Goal: Download file/media

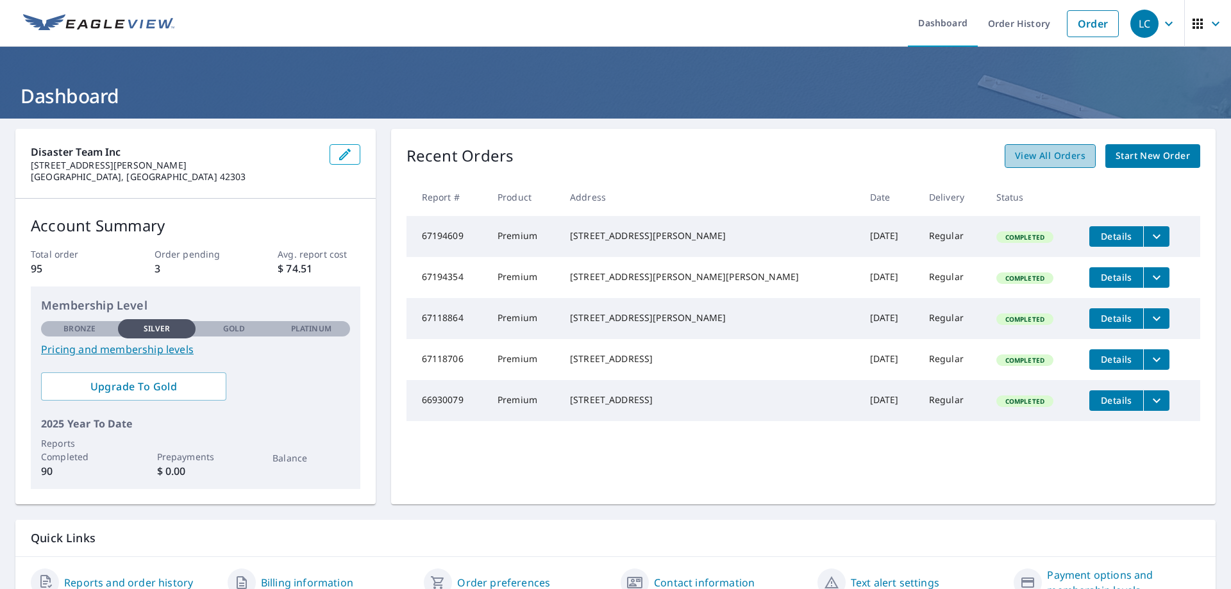
click at [1051, 155] on span "View All Orders" at bounding box center [1050, 156] width 71 height 16
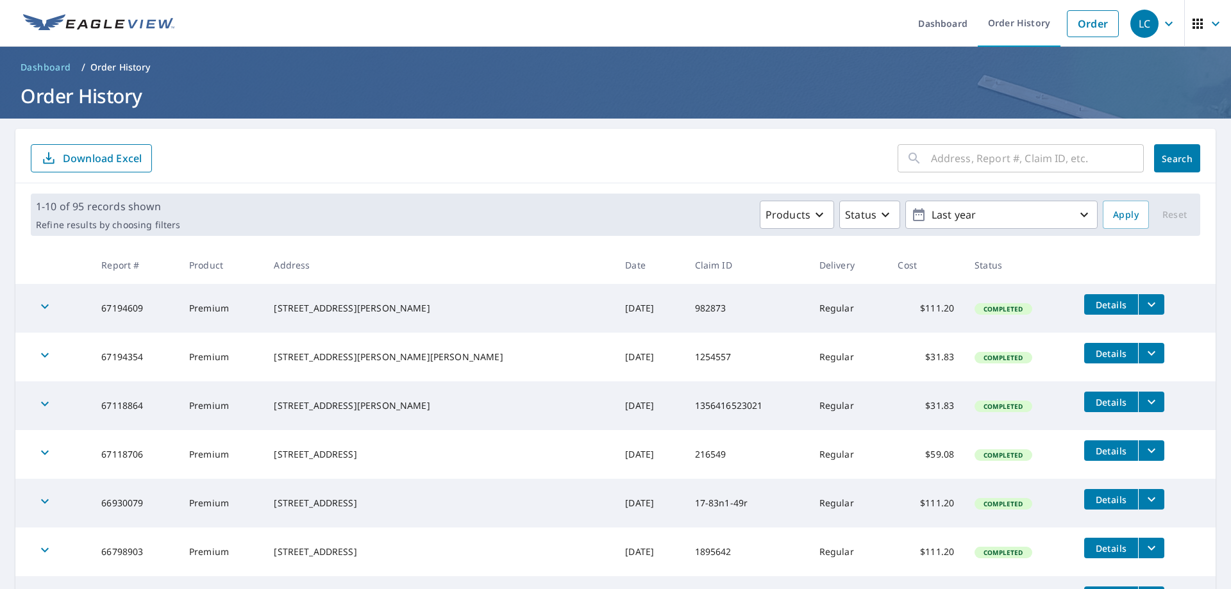
click at [1046, 155] on input "text" at bounding box center [1037, 158] width 213 height 36
type input "8312"
click button "Search" at bounding box center [1177, 158] width 46 height 28
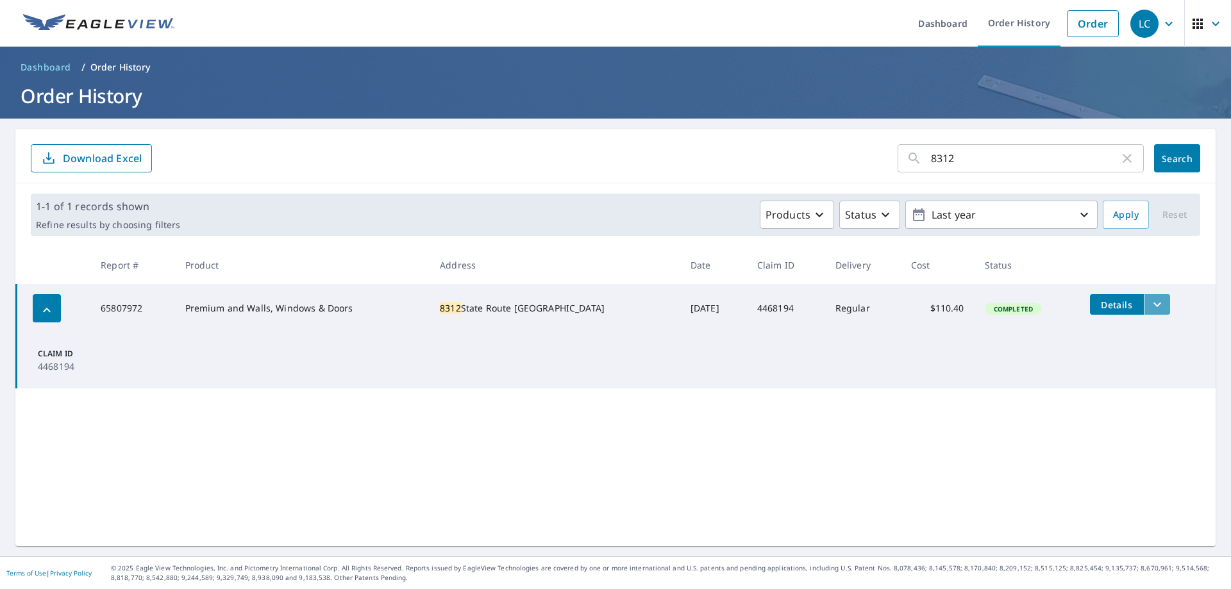
click at [1153, 306] on icon "filesDropdownBtn-65807972" at bounding box center [1157, 305] width 8 height 4
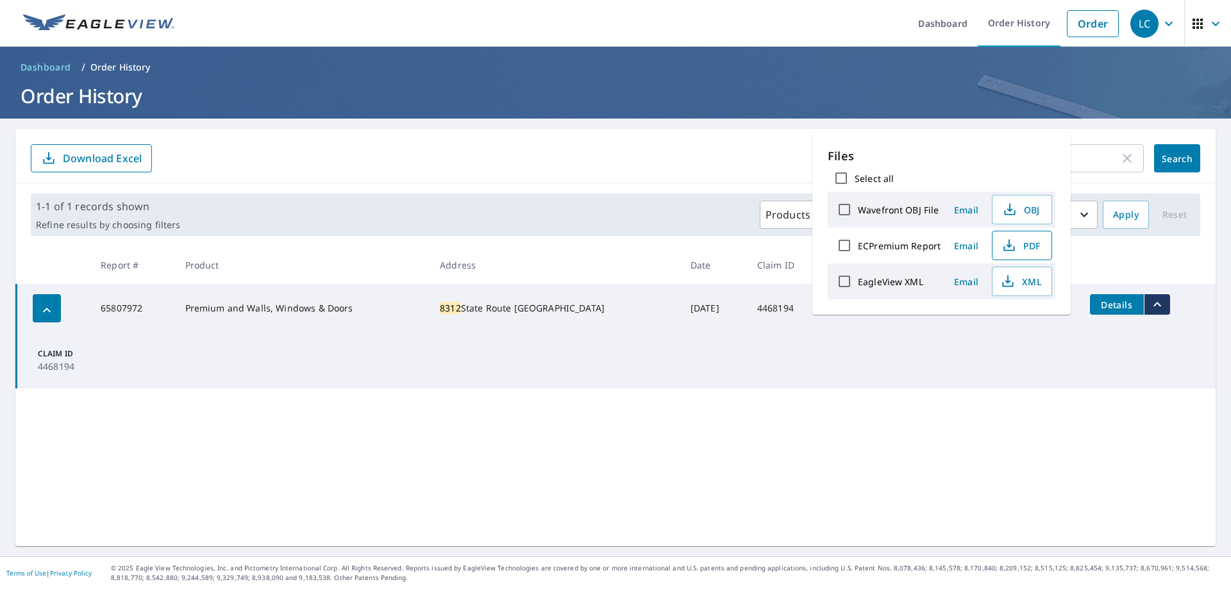
click at [1040, 246] on span "PDF" at bounding box center [1020, 245] width 41 height 15
click at [1081, 368] on td "Claim ID 4468194" at bounding box center [617, 361] width 1200 height 56
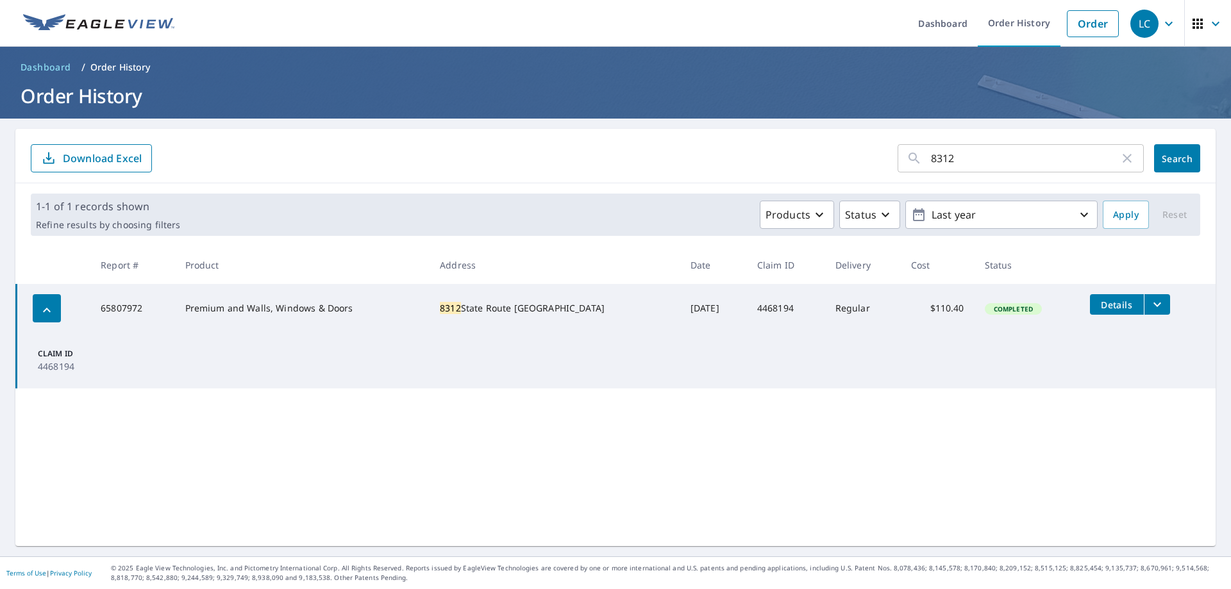
click at [1150, 303] on icon "filesDropdownBtn-65807972" at bounding box center [1157, 304] width 15 height 15
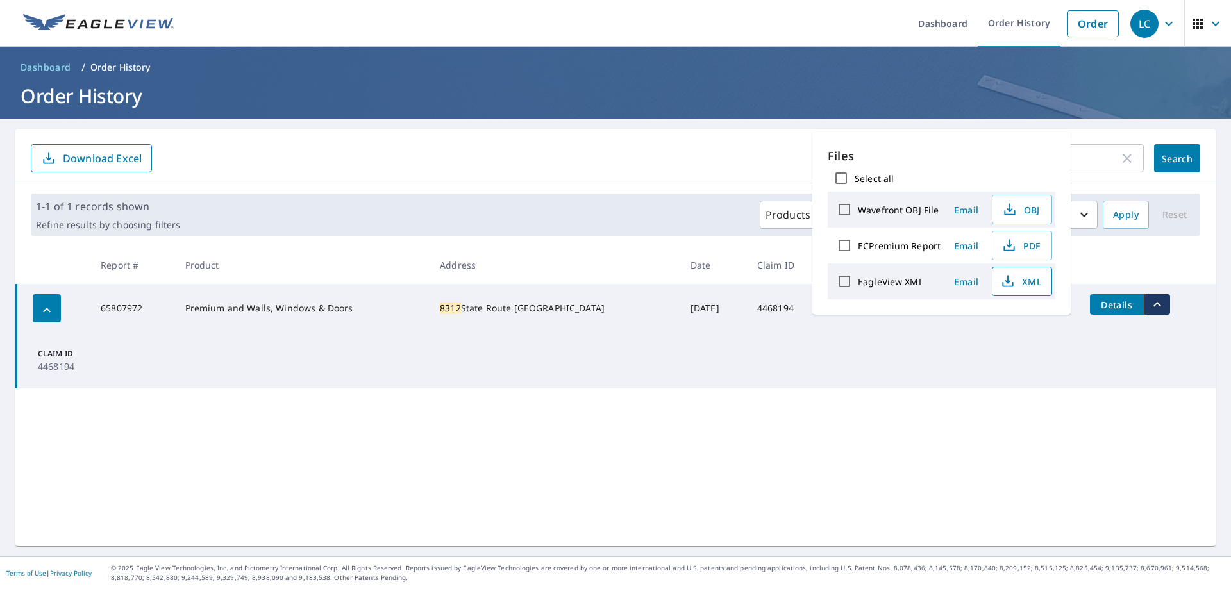
click at [1017, 279] on span "XML" at bounding box center [1020, 281] width 41 height 15
click at [971, 374] on td "Claim ID 4468194" at bounding box center [617, 361] width 1200 height 56
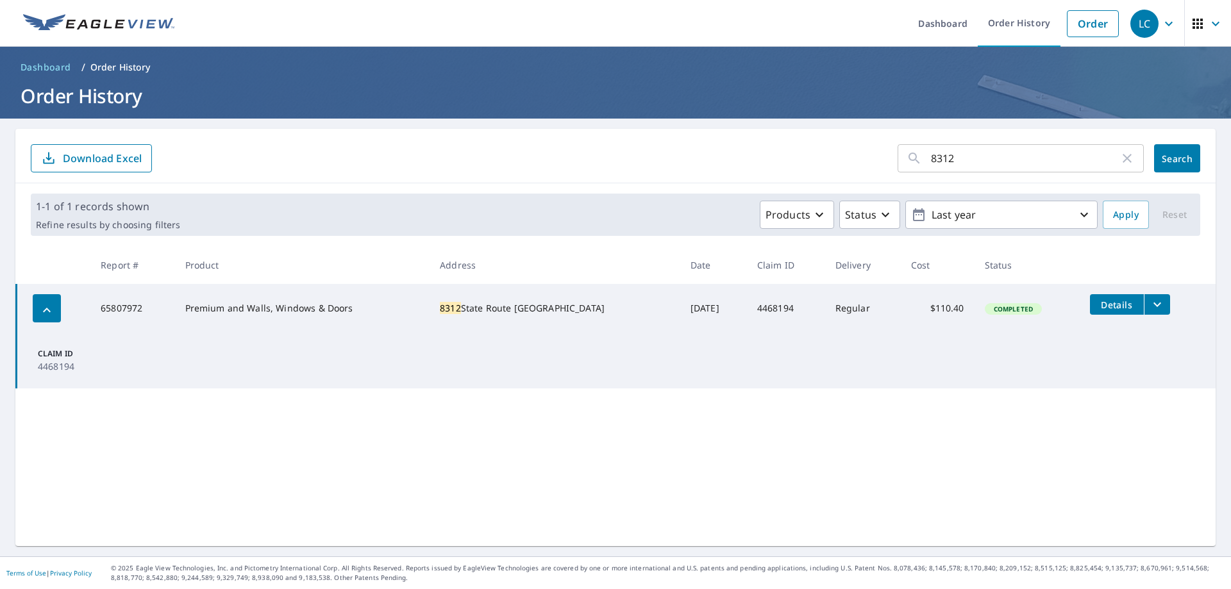
click at [1150, 306] on icon "filesDropdownBtn-65807972" at bounding box center [1157, 304] width 15 height 15
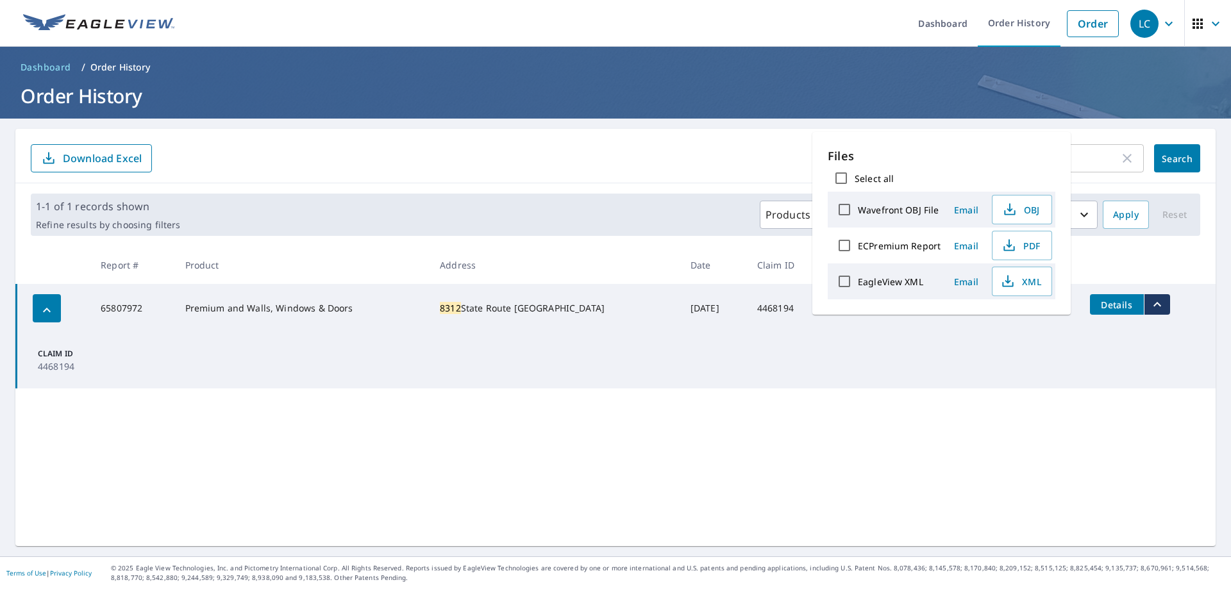
click at [1150, 307] on icon "filesDropdownBtn-65807972" at bounding box center [1157, 304] width 15 height 15
